Goal: Task Accomplishment & Management: Complete application form

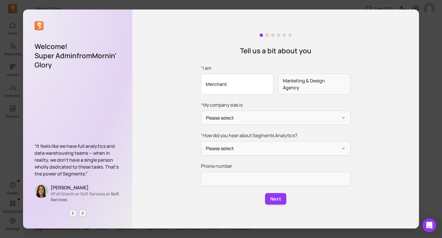
click at [256, 85] on span "Merchant" at bounding box center [237, 84] width 73 height 21
click at [0, 0] on input "* I am Merchant Marketing & Design Agency" at bounding box center [0, 0] width 0 height 0
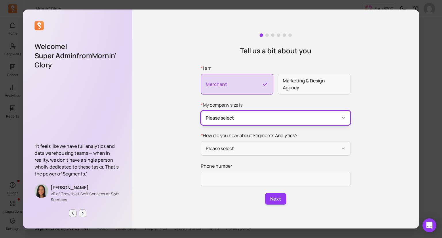
click at [258, 118] on button "Please select" at bounding box center [276, 118] width 150 height 14
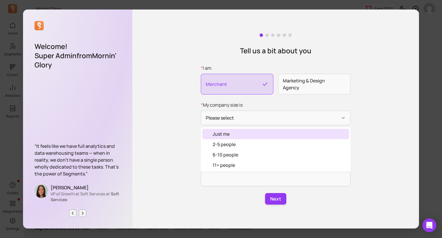
click at [252, 134] on div "Just me" at bounding box center [275, 134] width 147 height 10
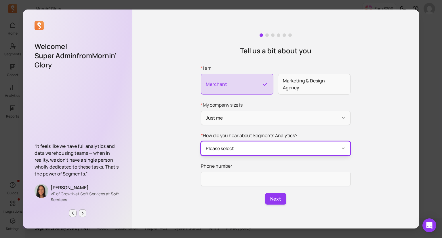
click at [257, 147] on button "Please select" at bounding box center [276, 148] width 150 height 14
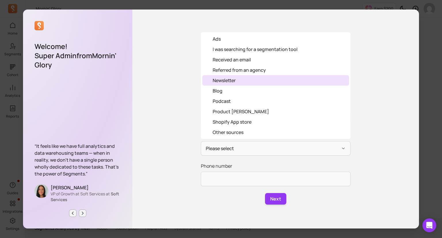
click at [252, 81] on div "Newsletter" at bounding box center [275, 80] width 147 height 10
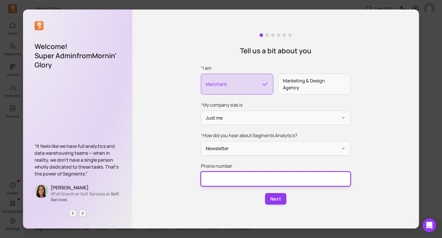
click at [247, 178] on input "Phone number" at bounding box center [276, 179] width 150 height 14
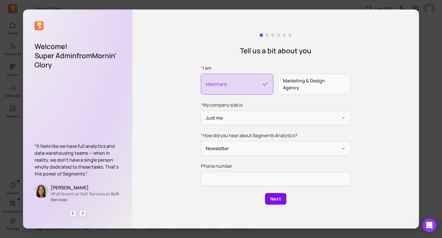
click at [276, 197] on button "Next" at bounding box center [275, 199] width 21 height 12
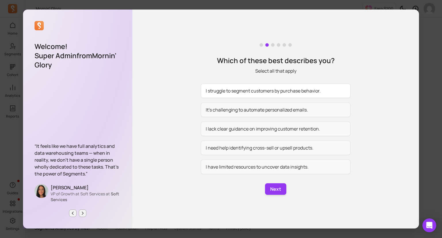
click at [281, 87] on button "I struggle to segment customers by purchase behavior." at bounding box center [276, 90] width 150 height 14
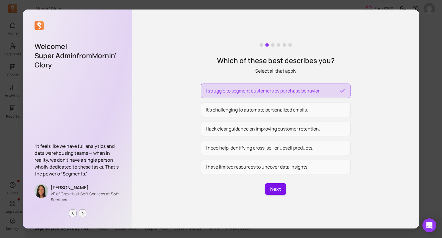
click at [273, 187] on button "Next" at bounding box center [275, 189] width 21 height 12
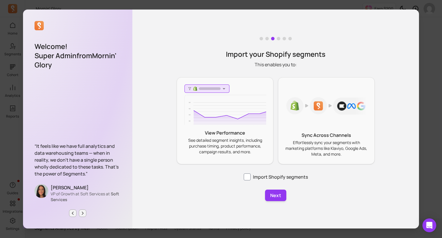
click at [255, 126] on div "View Performance See detailed segment insights, including purchase timing, prod…" at bounding box center [225, 120] width 97 height 87
click at [257, 174] on label "Import Shopify segments" at bounding box center [276, 176] width 64 height 7
checkbox input "true"
click at [274, 193] on button "Next" at bounding box center [275, 195] width 21 height 12
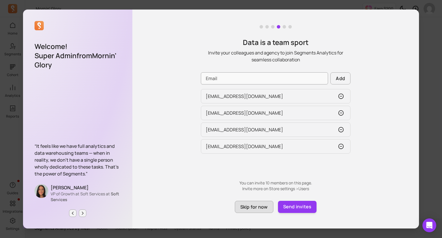
click at [259, 207] on button "Skip for now" at bounding box center [254, 207] width 39 height 12
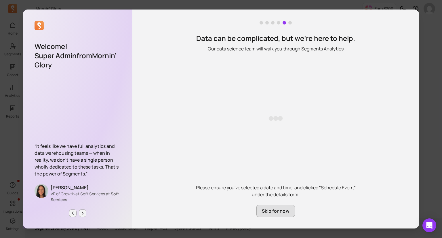
click at [271, 210] on button "Skip for now" at bounding box center [275, 211] width 39 height 12
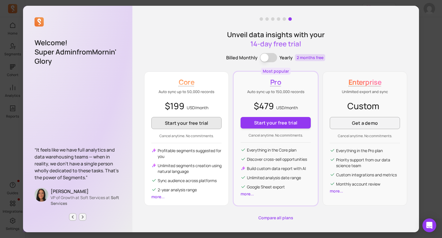
click at [205, 124] on button "Start your free trial" at bounding box center [186, 123] width 70 height 12
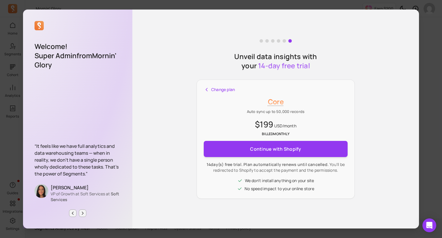
click at [156, 3] on div "Welcome! Super Admin from Mornin' Glory “It feels like we have full analytics a…" at bounding box center [221, 119] width 442 height 238
